Goal: Transaction & Acquisition: Purchase product/service

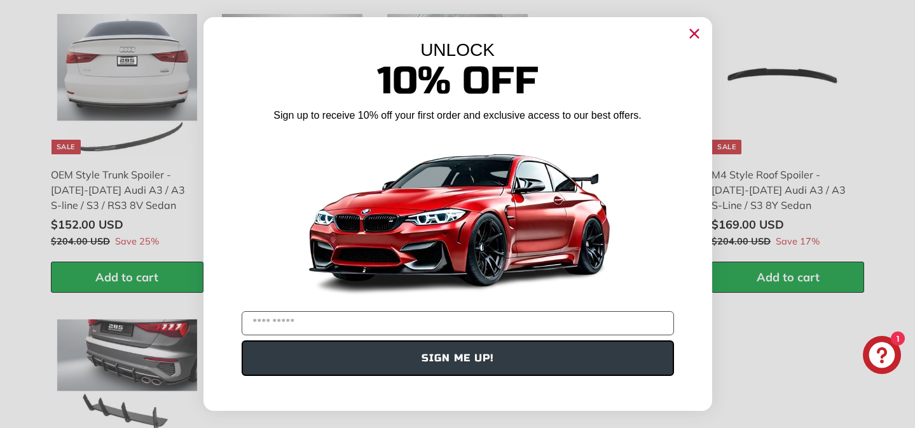
scroll to position [1713, 0]
